Goal: Information Seeking & Learning: Learn about a topic

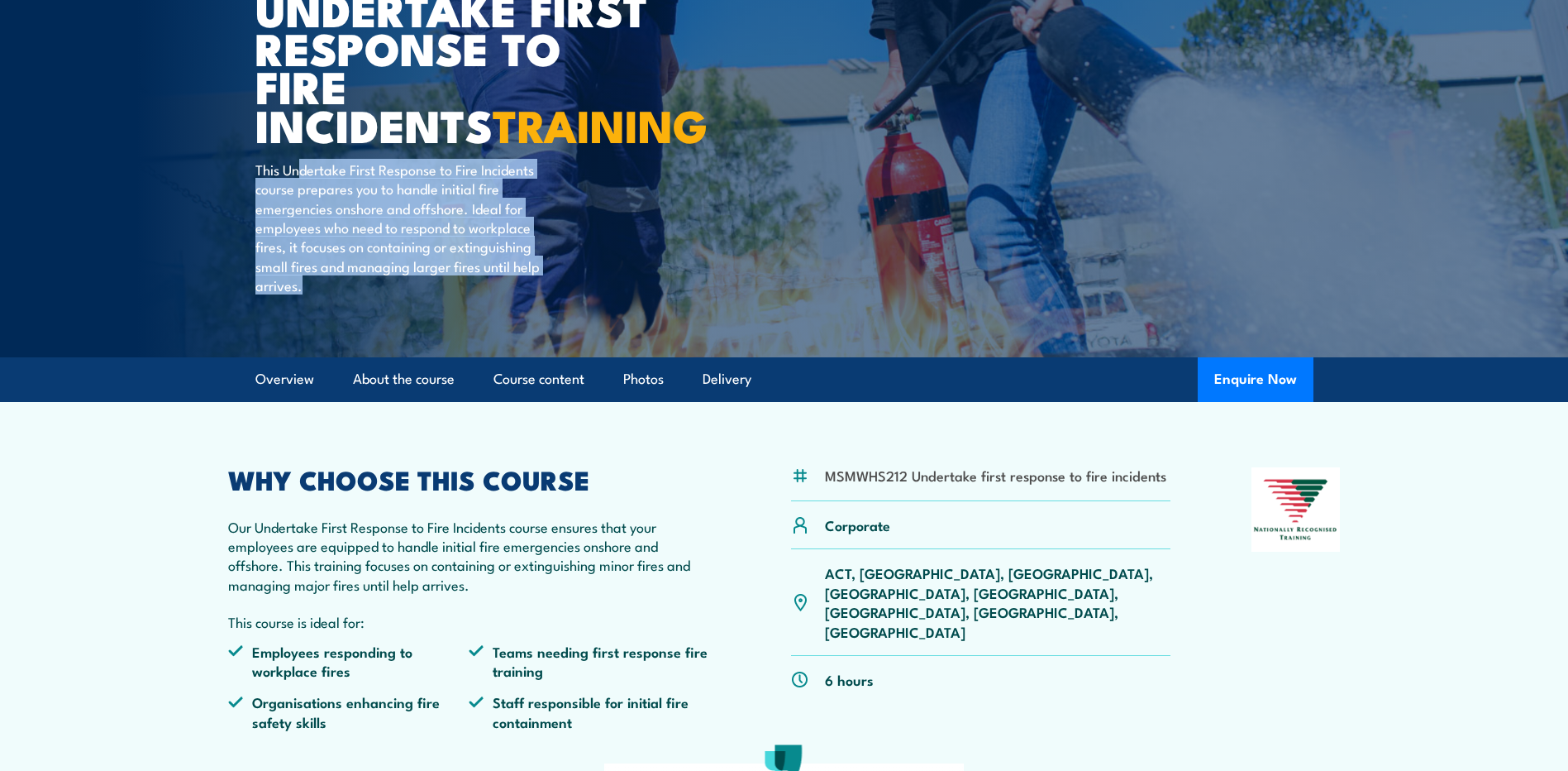
drag, startPoint x: 297, startPoint y: 159, endPoint x: 433, endPoint y: 308, distance: 201.7
click at [433, 308] on div "COURSES > Fire & Warden Training Undertake First Response to Fire Incidents TRA…" at bounding box center [460, 82] width 409 height 550
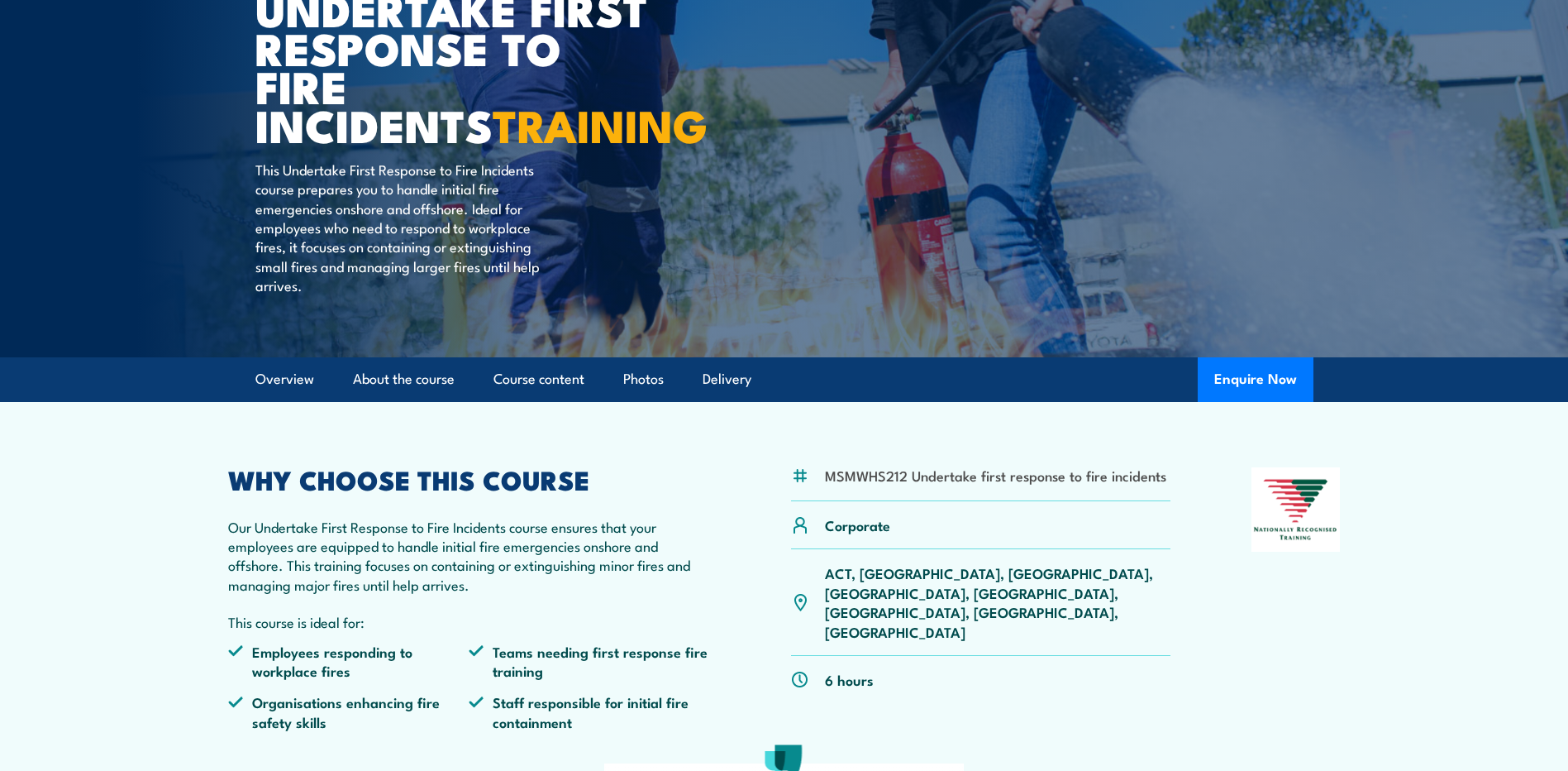
drag, startPoint x: 433, startPoint y: 308, endPoint x: 492, endPoint y: 443, distance: 147.3
click at [492, 443] on article "MSMWHS212 Undertake first response to fire incidents Corporate" at bounding box center [784, 728] width 1158 height 653
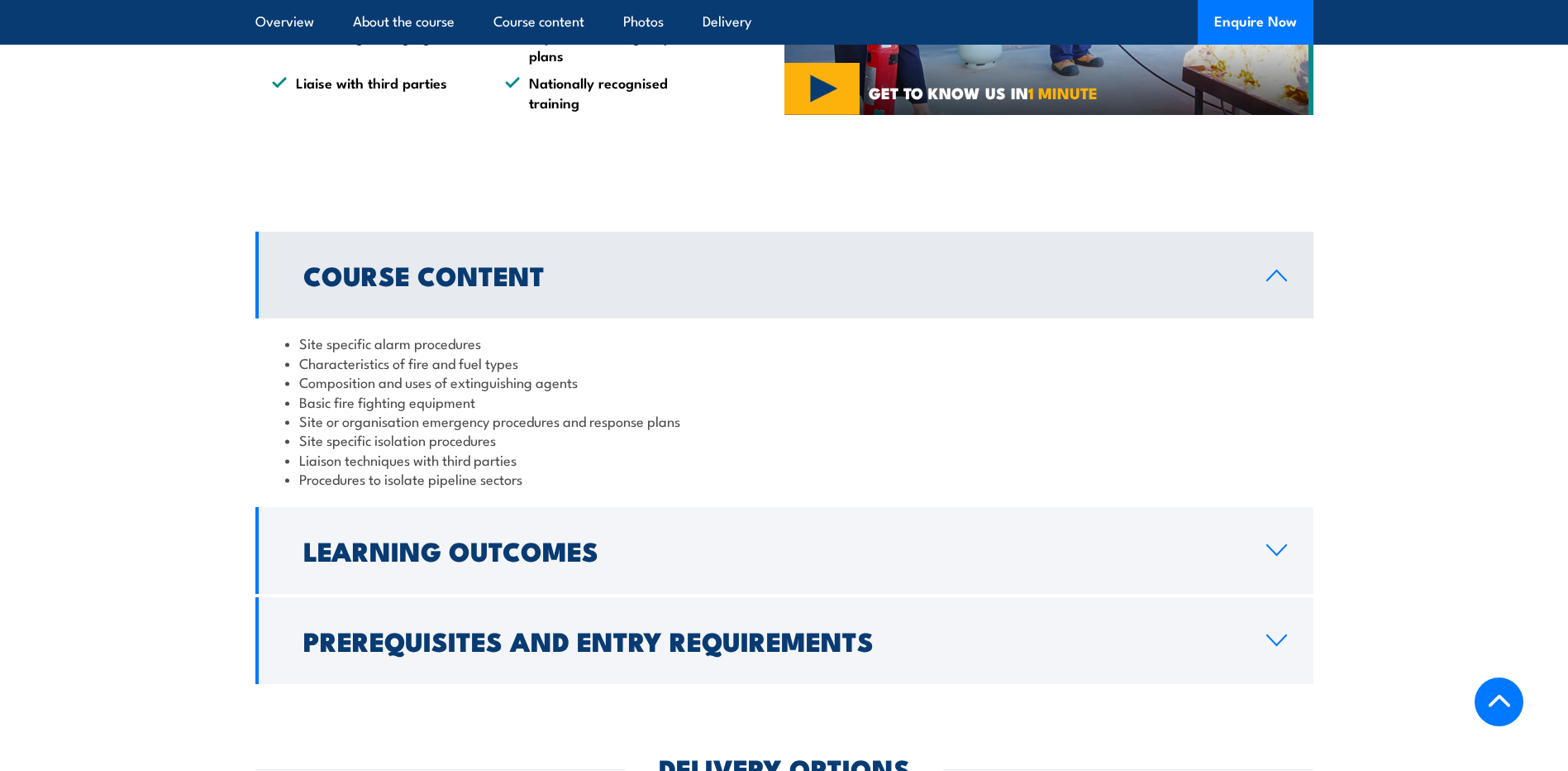
scroll to position [1599, 0]
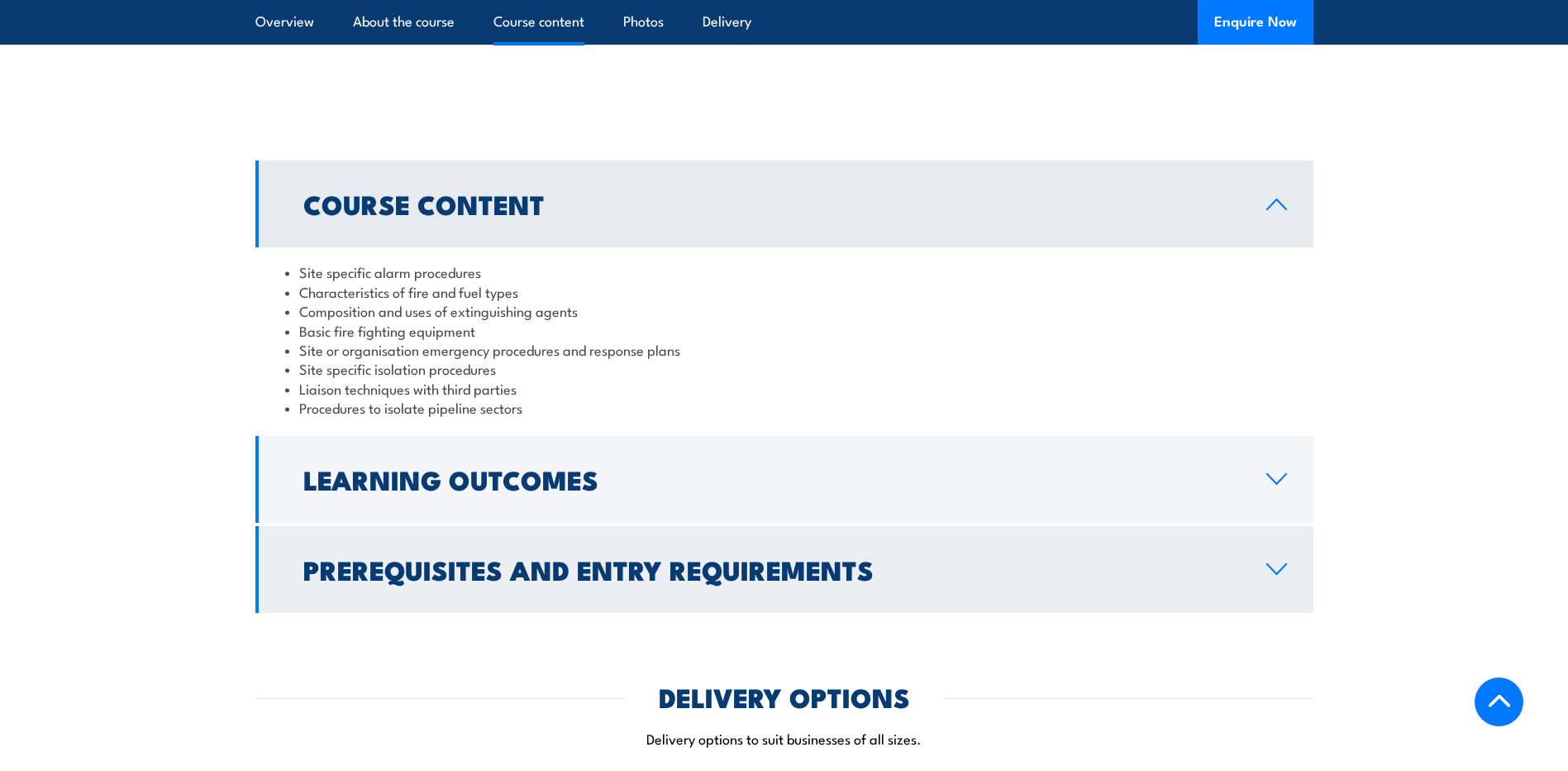
click at [388, 557] on h2 "Prerequisites and Entry Requirements" at bounding box center [772, 568] width 936 height 23
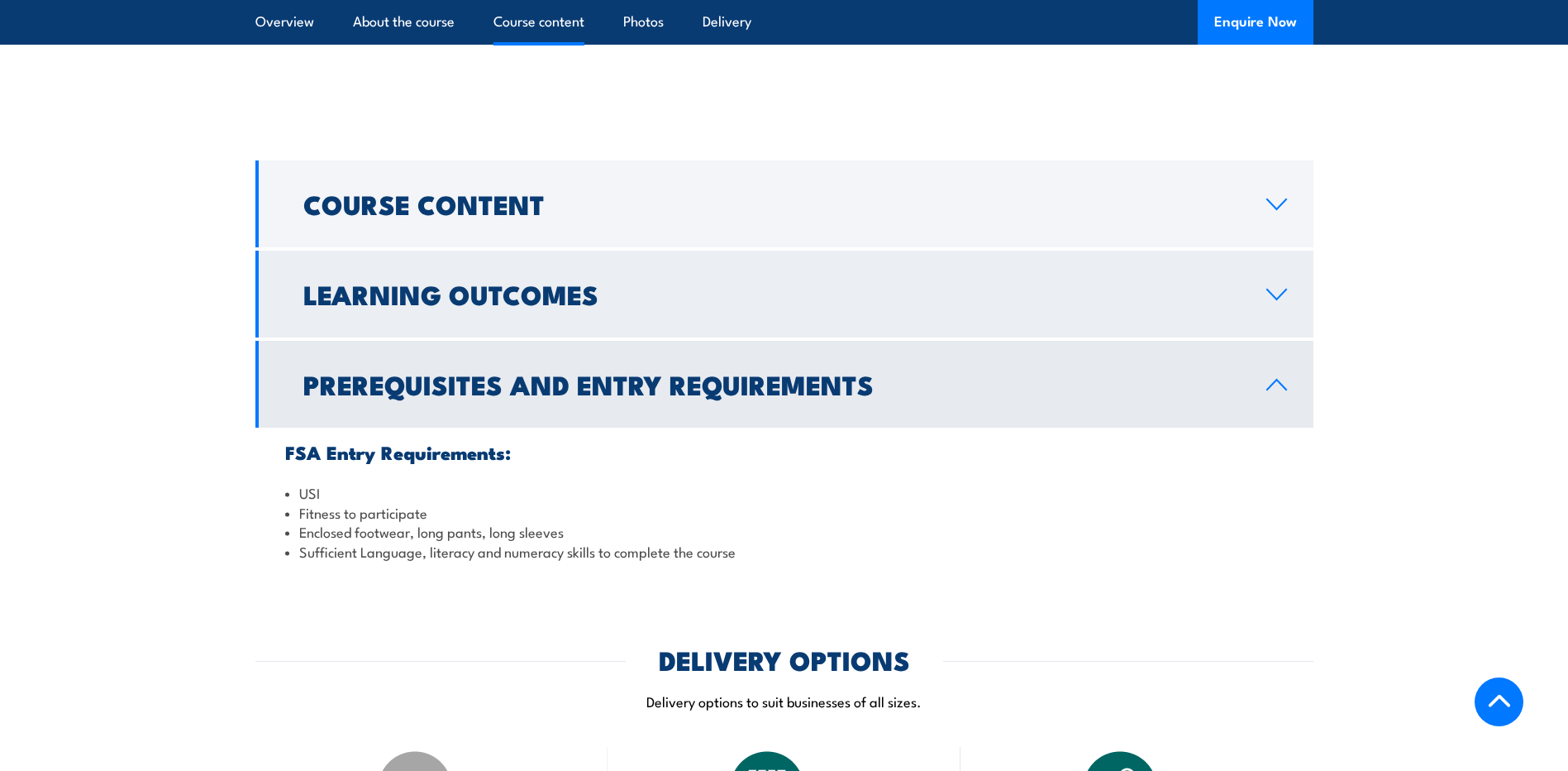
click at [366, 282] on h2 "Learning Outcomes" at bounding box center [772, 293] width 936 height 23
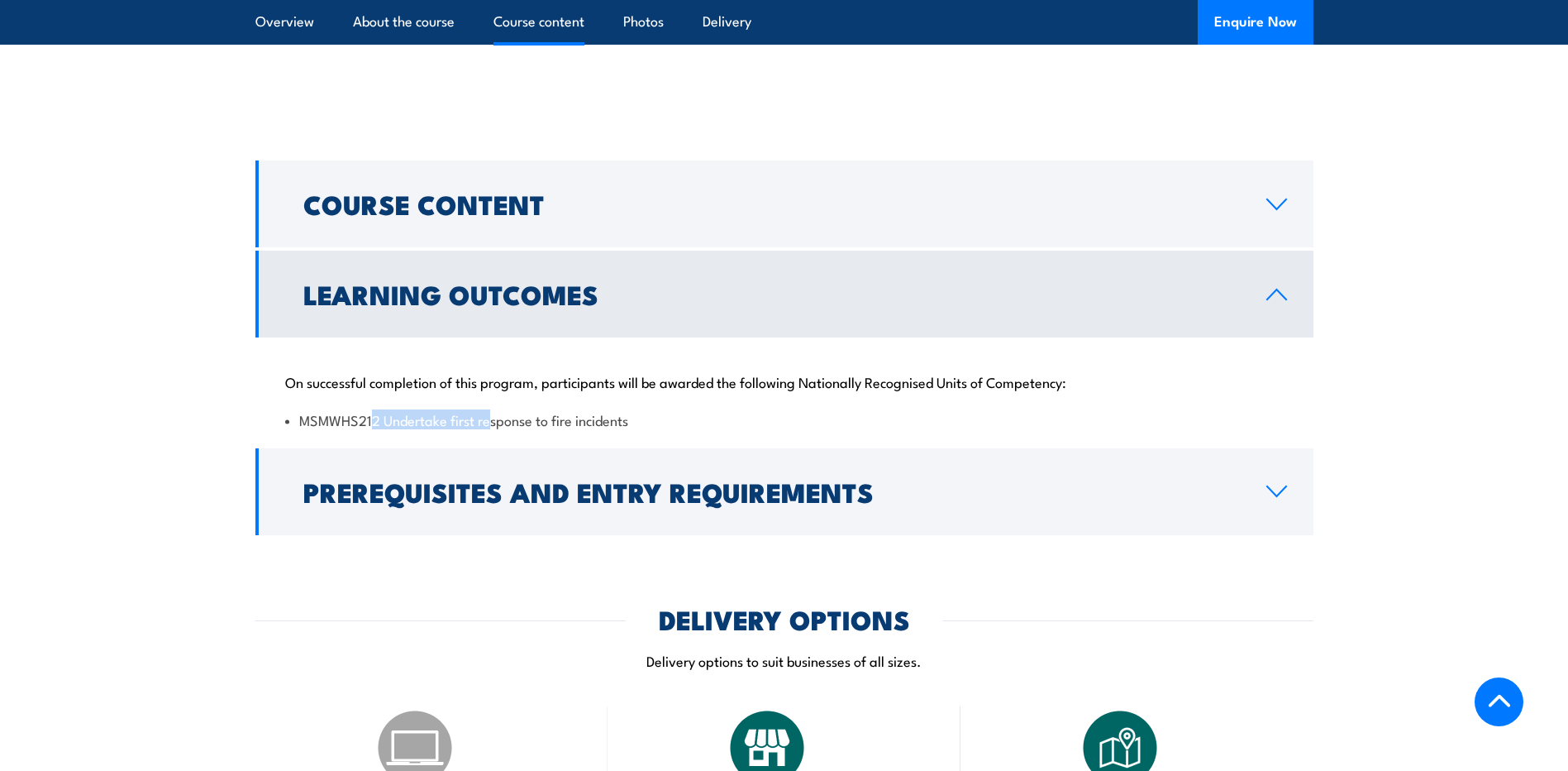
drag, startPoint x: 371, startPoint y: 387, endPoint x: 719, endPoint y: 387, distance: 348.0
click at [689, 387] on div "On successful completion of this program, participants will be awarded the foll…" at bounding box center [784, 391] width 1058 height 106
drag, startPoint x: 719, startPoint y: 387, endPoint x: 760, endPoint y: 386, distance: 41.0
click at [760, 386] on div "On successful completion of this program, participants will be awarded the foll…" at bounding box center [784, 391] width 1058 height 106
drag, startPoint x: 304, startPoint y: 398, endPoint x: 731, endPoint y: 424, distance: 427.8
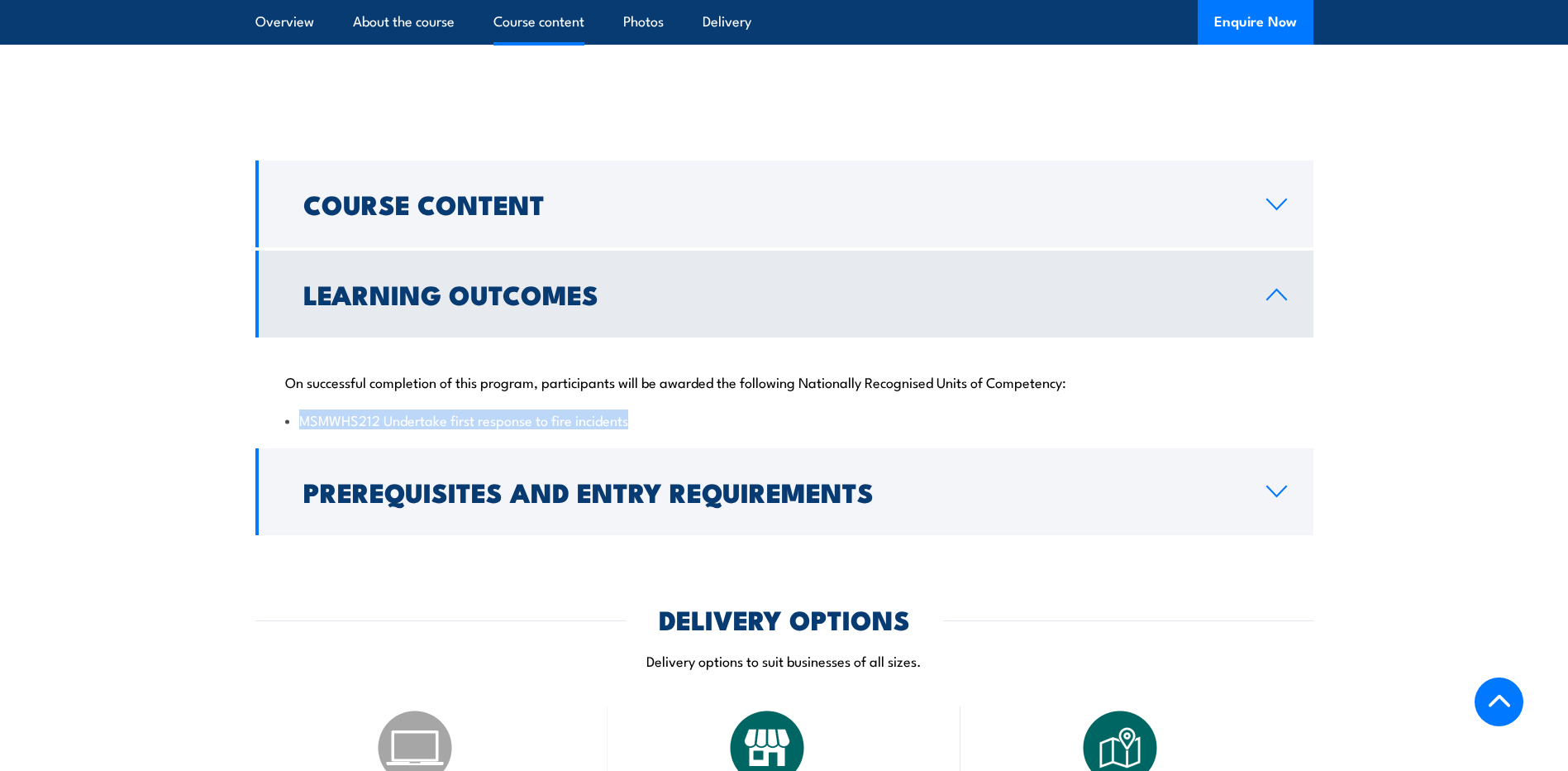
click at [731, 424] on div "On successful completion of this program, participants will be awarded the foll…" at bounding box center [784, 391] width 1058 height 106
